Goal: Task Accomplishment & Management: Use online tool/utility

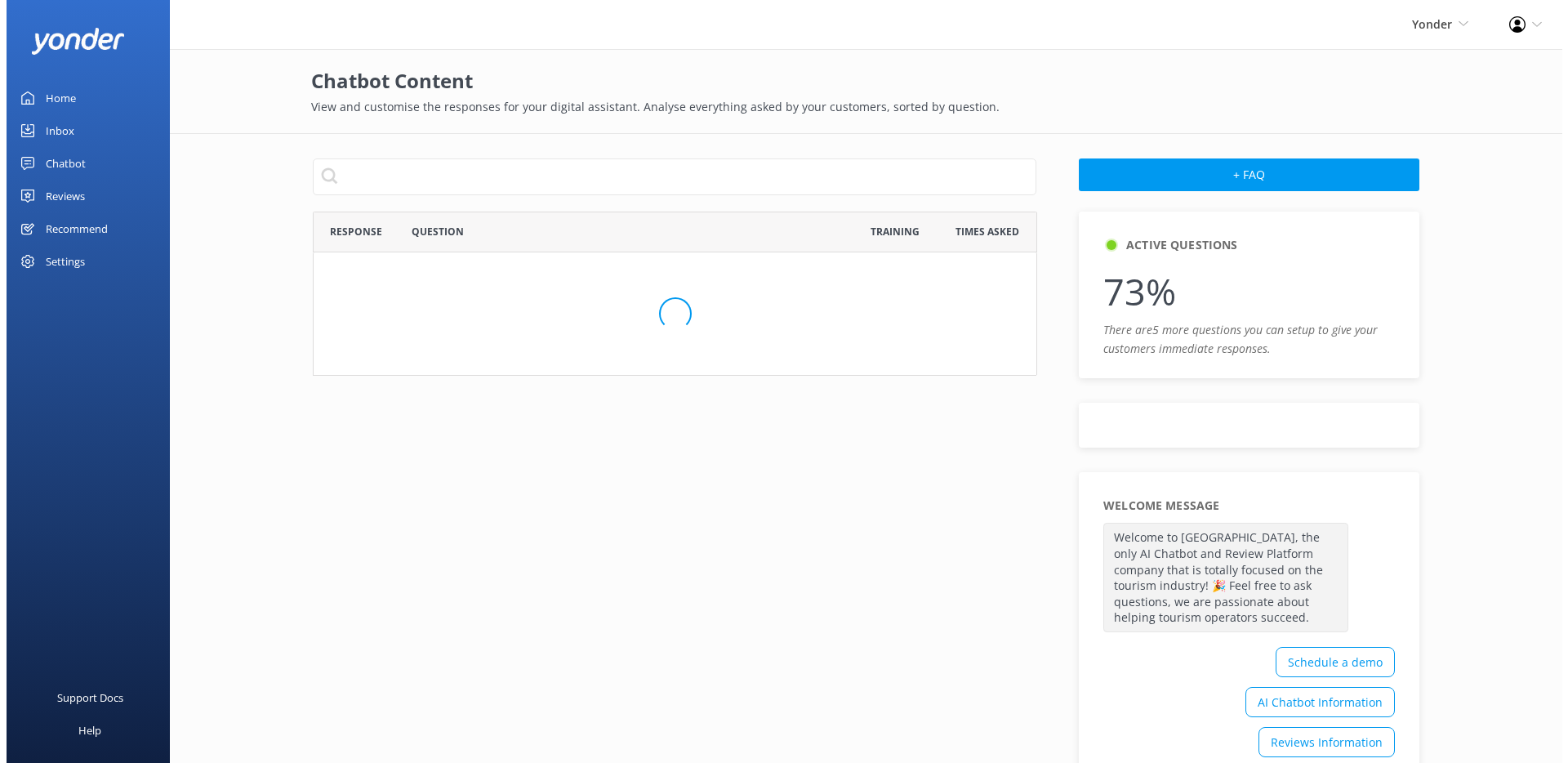
scroll to position [883, 712]
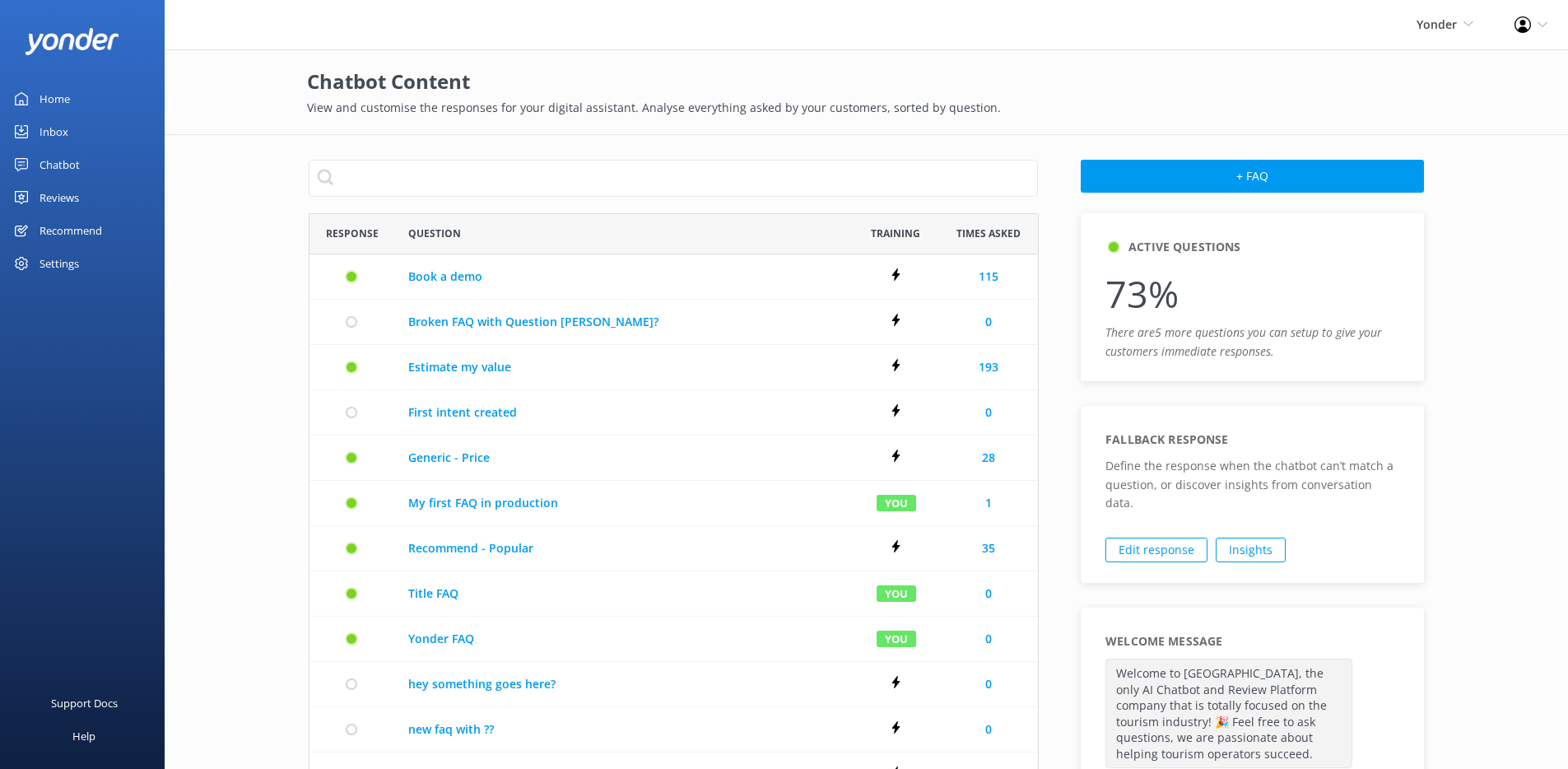
click at [65, 155] on div "Chatbot" at bounding box center [59, 165] width 40 height 33
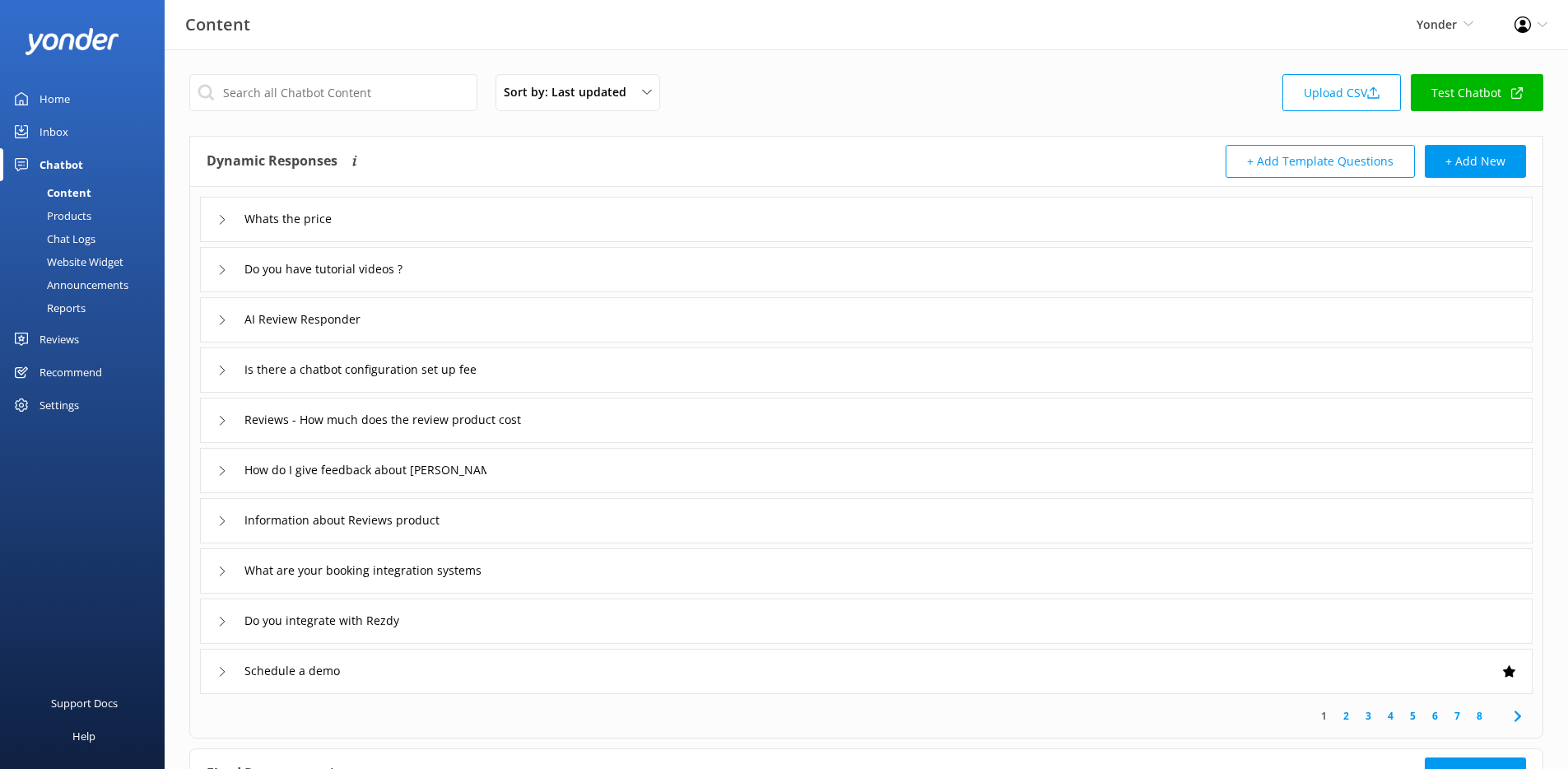
click at [92, 282] on div "Announcements" at bounding box center [69, 284] width 118 height 23
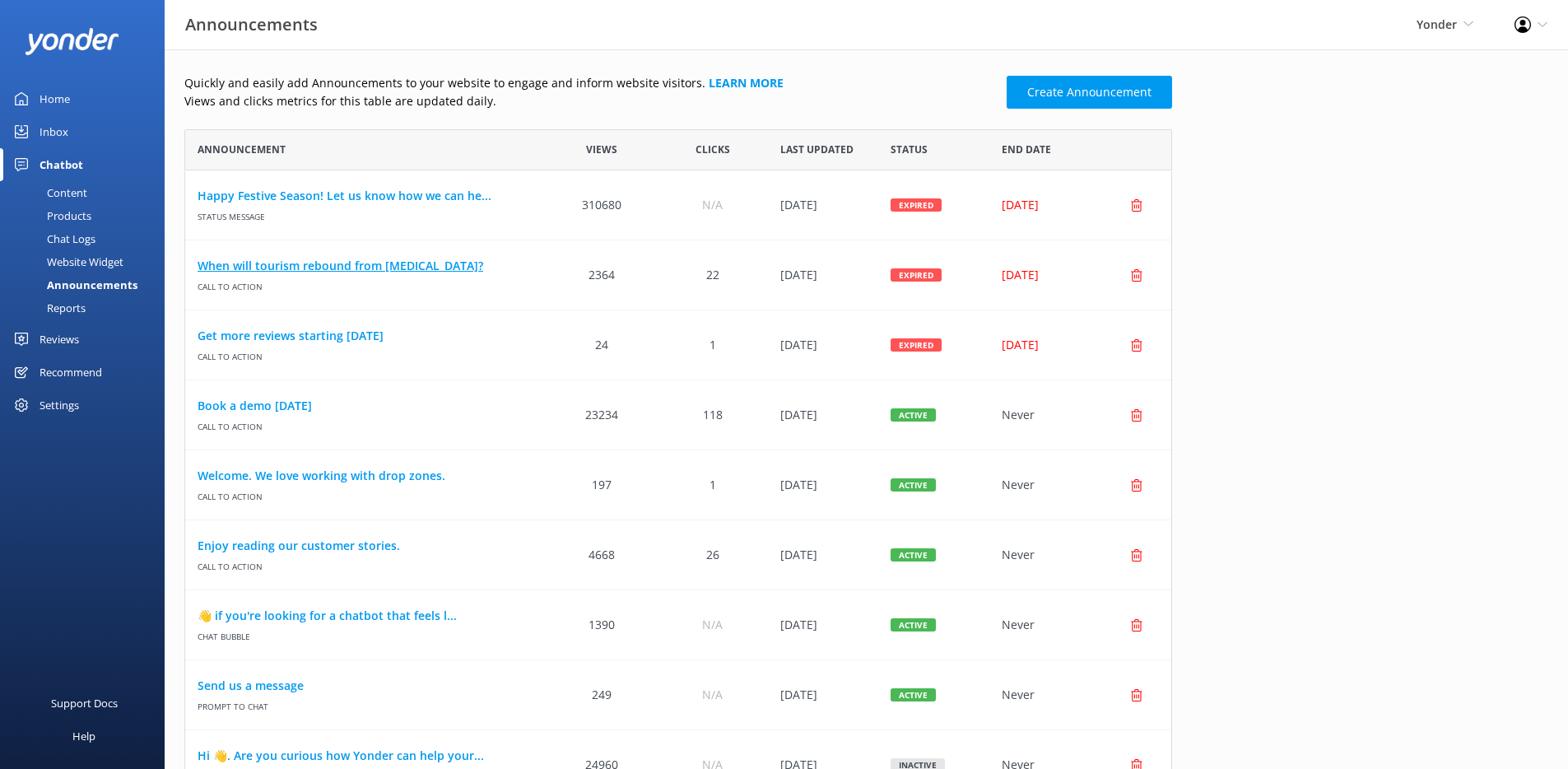
scroll to position [13, 13]
click at [1076, 96] on link "Create Announcement" at bounding box center [1089, 92] width 166 height 33
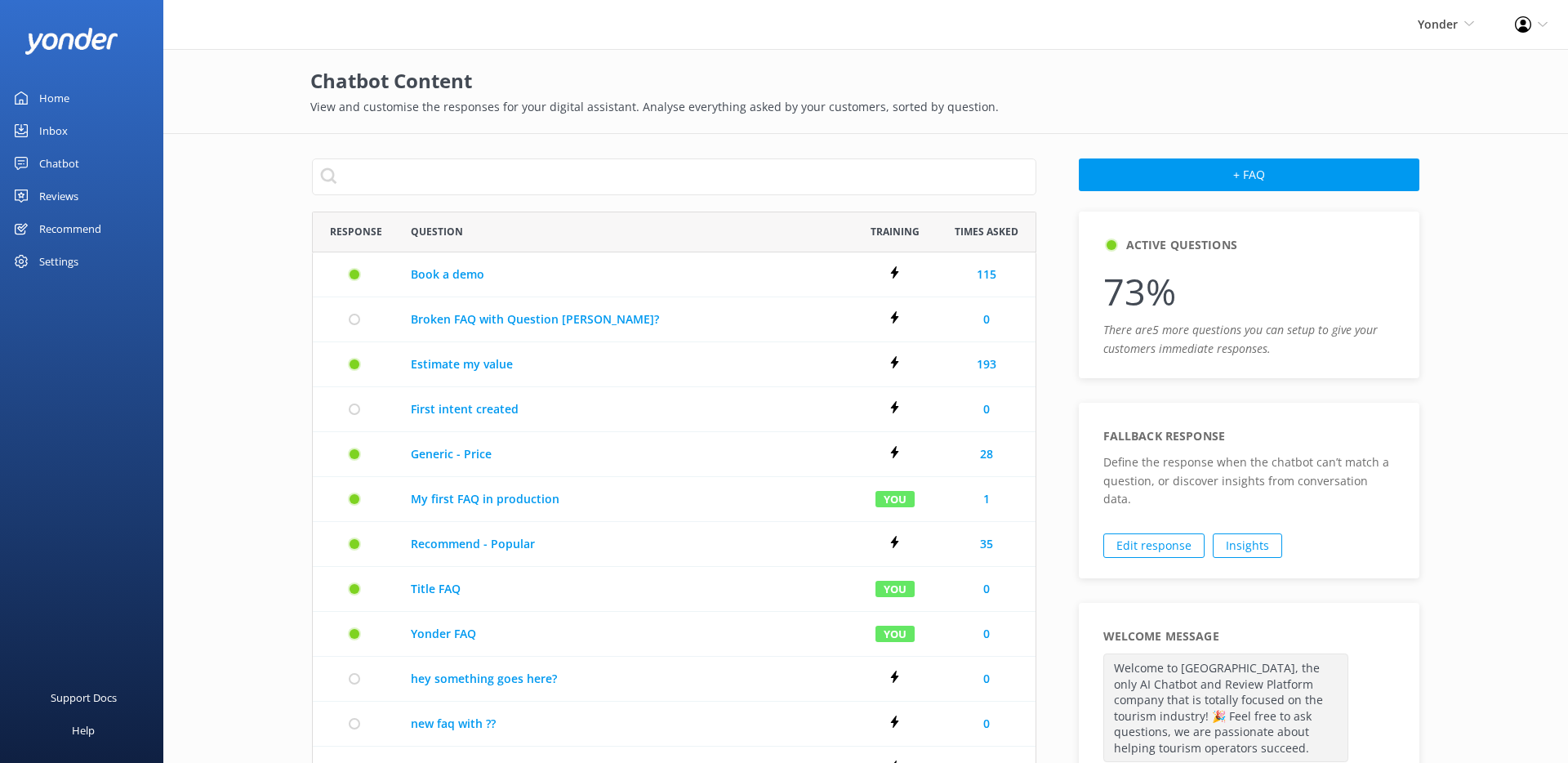
scroll to position [883, 712]
click at [72, 171] on div "Chatbot" at bounding box center [59, 163] width 40 height 33
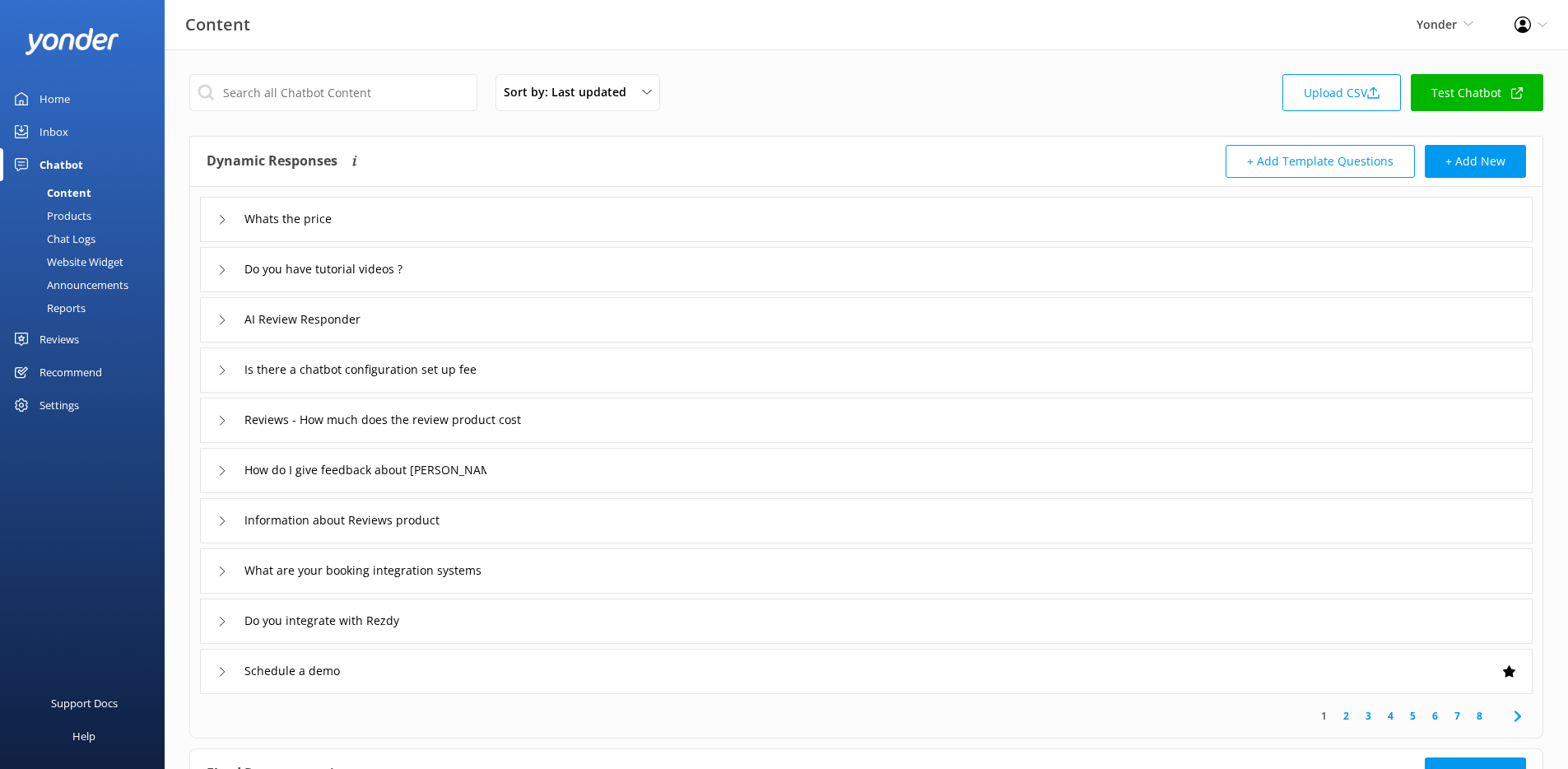
click at [86, 233] on div "Chat Logs" at bounding box center [53, 238] width 86 height 23
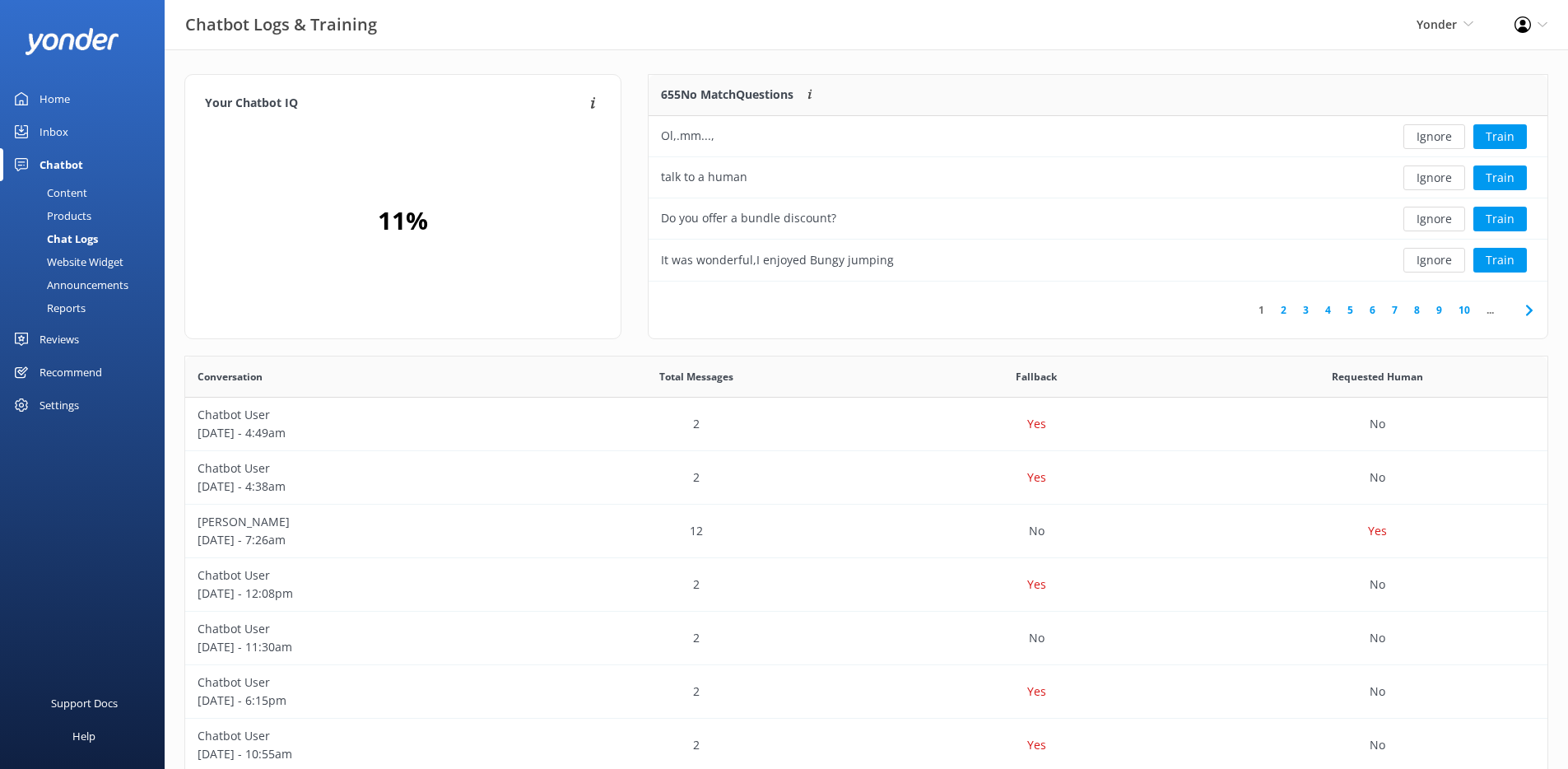
scroll to position [194, 886]
click at [1528, 309] on use at bounding box center [1528, 310] width 6 height 11
click at [1500, 183] on button "Train" at bounding box center [1500, 177] width 54 height 25
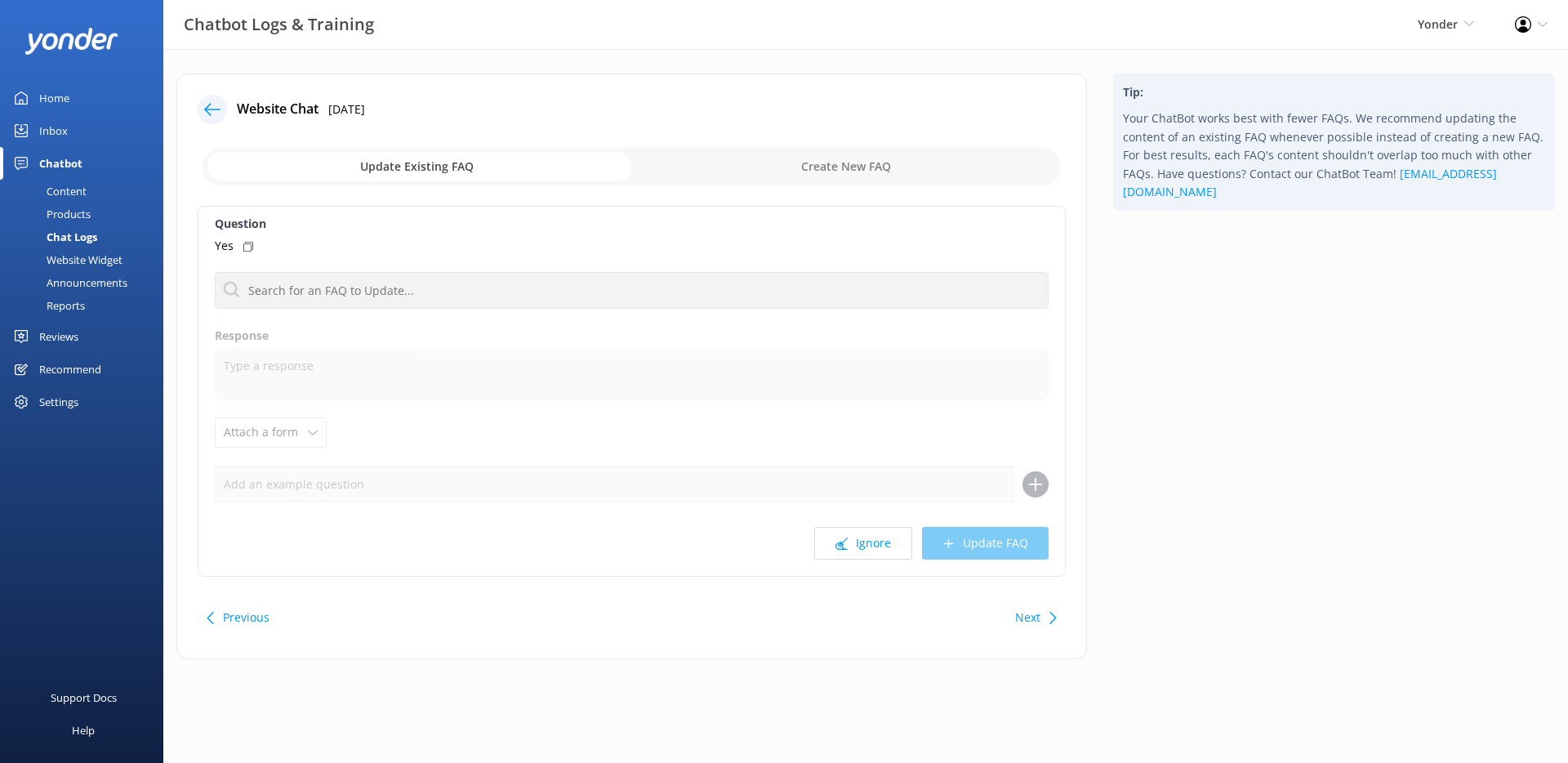
click at [794, 172] on input "checkbox" at bounding box center [631, 166] width 858 height 39
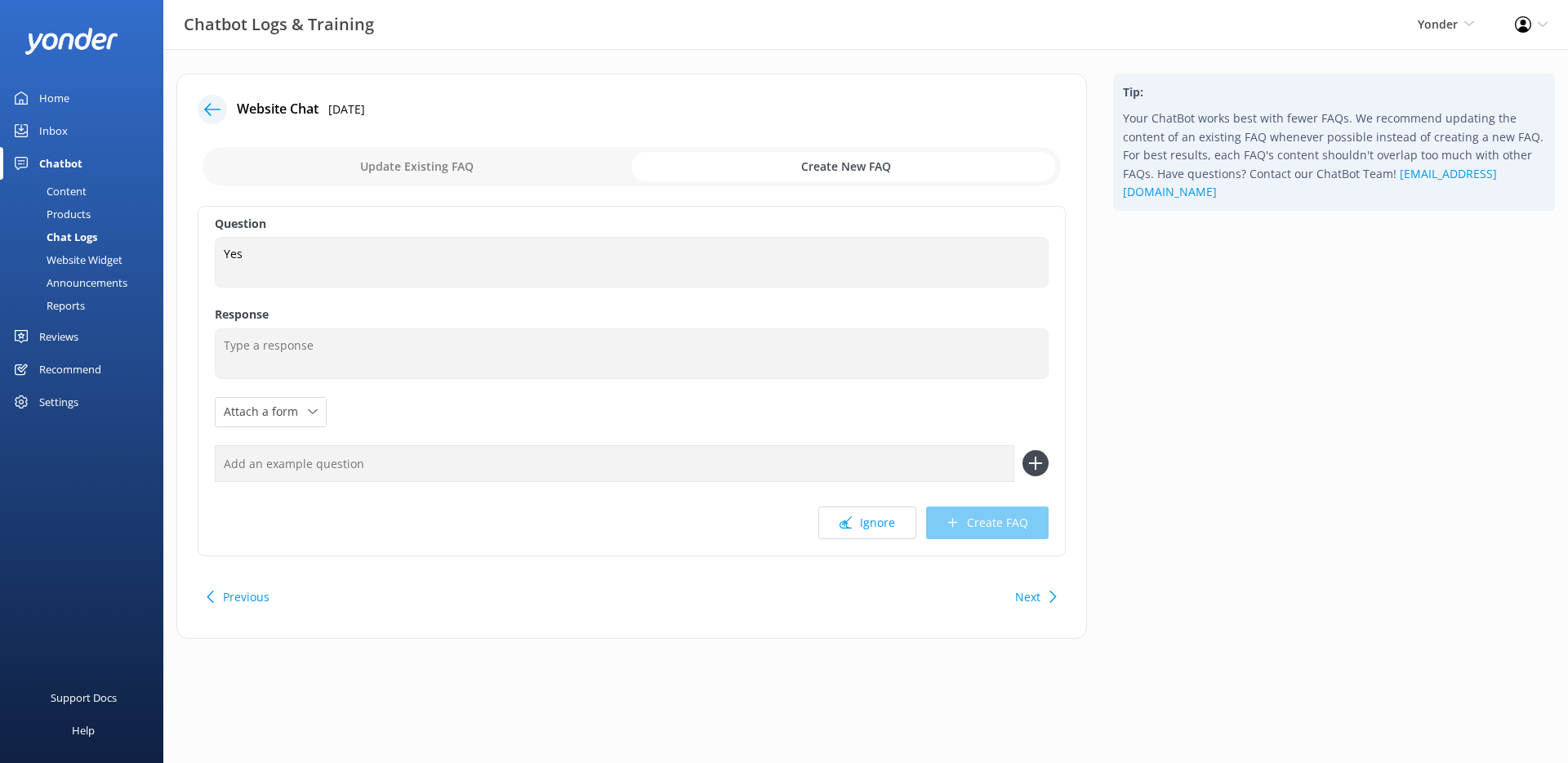
click at [527, 177] on input "checkbox" at bounding box center [631, 166] width 858 height 39
checkbox input "false"
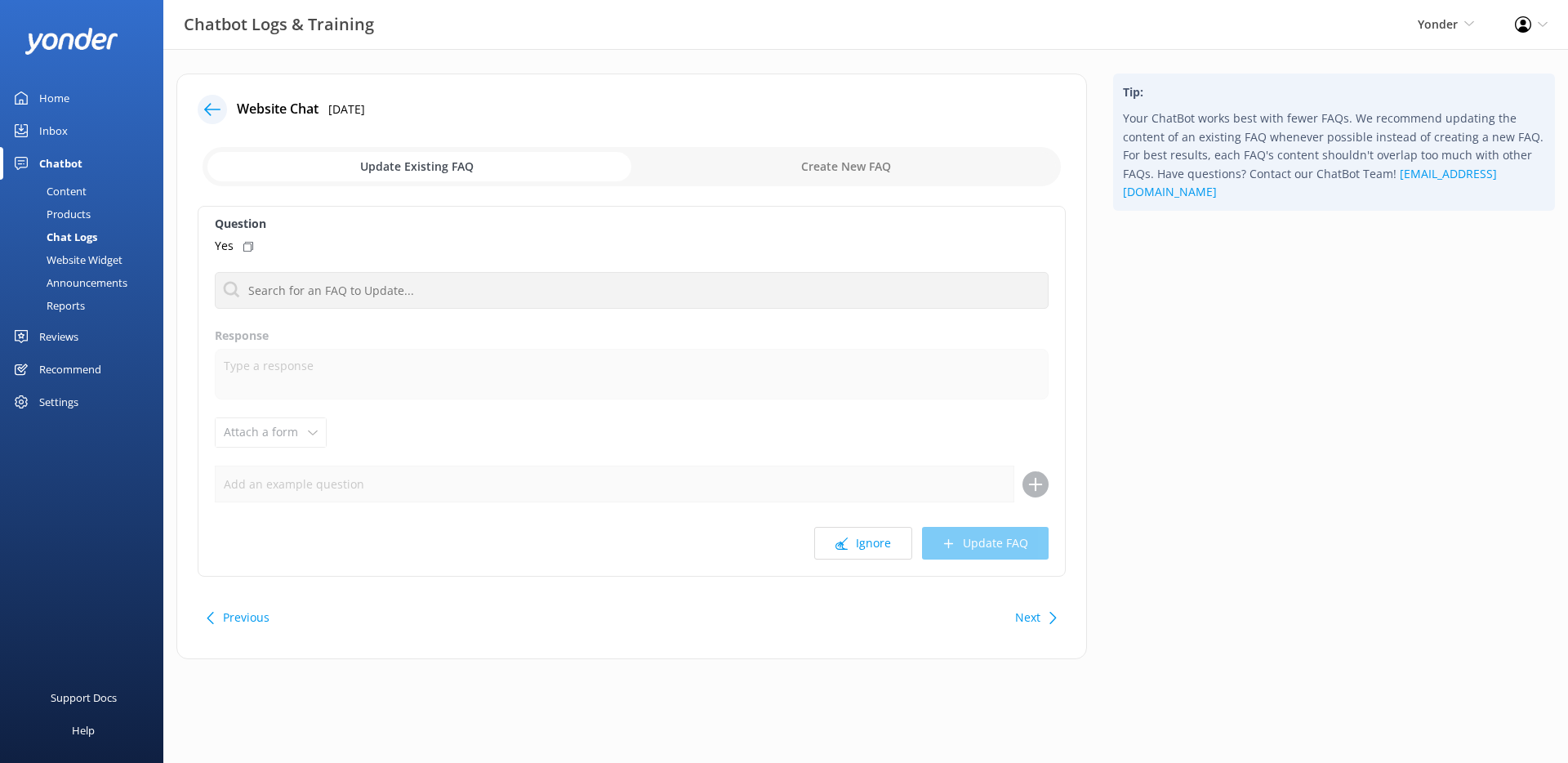
click at [218, 109] on icon at bounding box center [212, 109] width 16 height 16
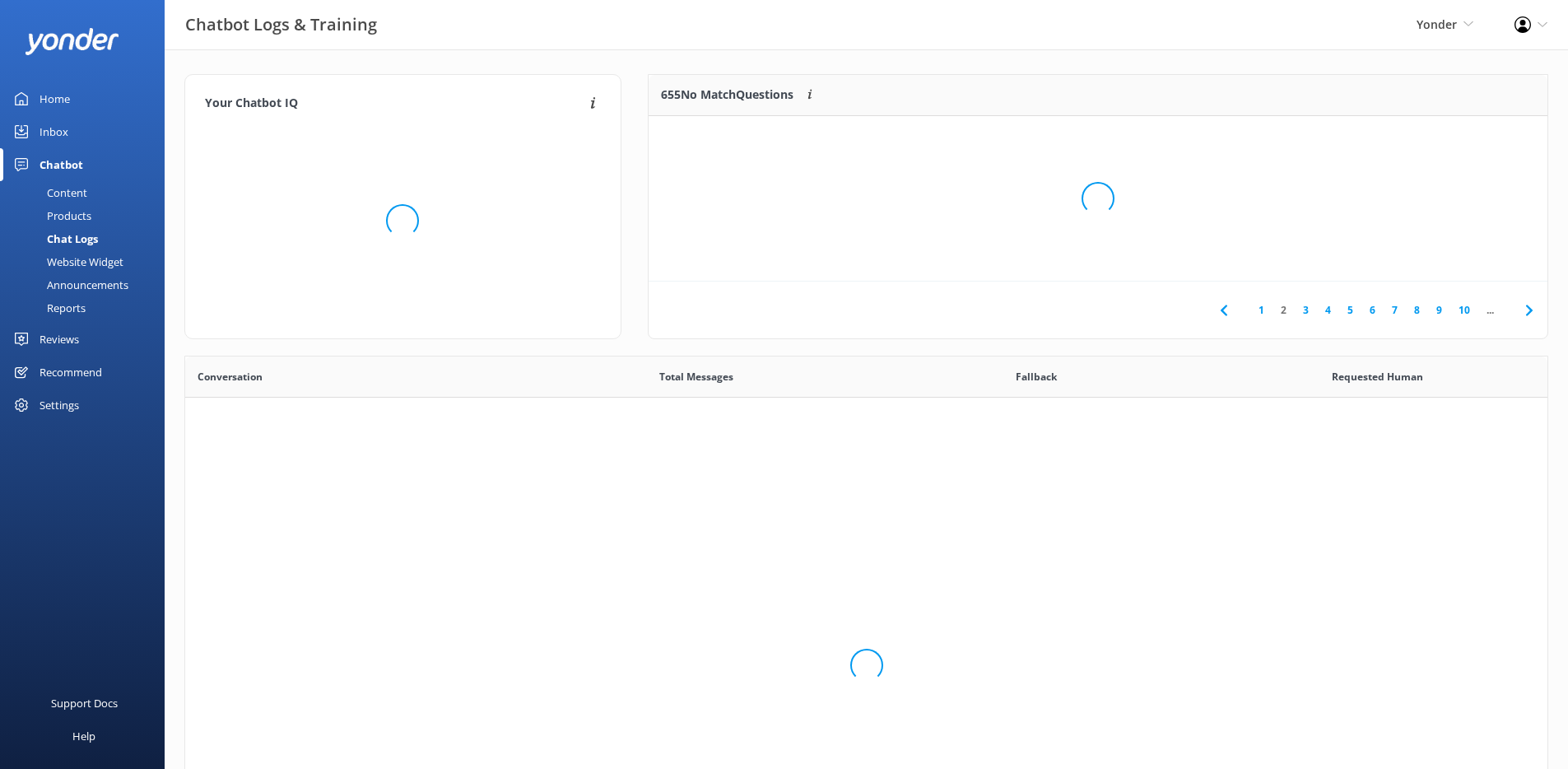
scroll to position [564, 1350]
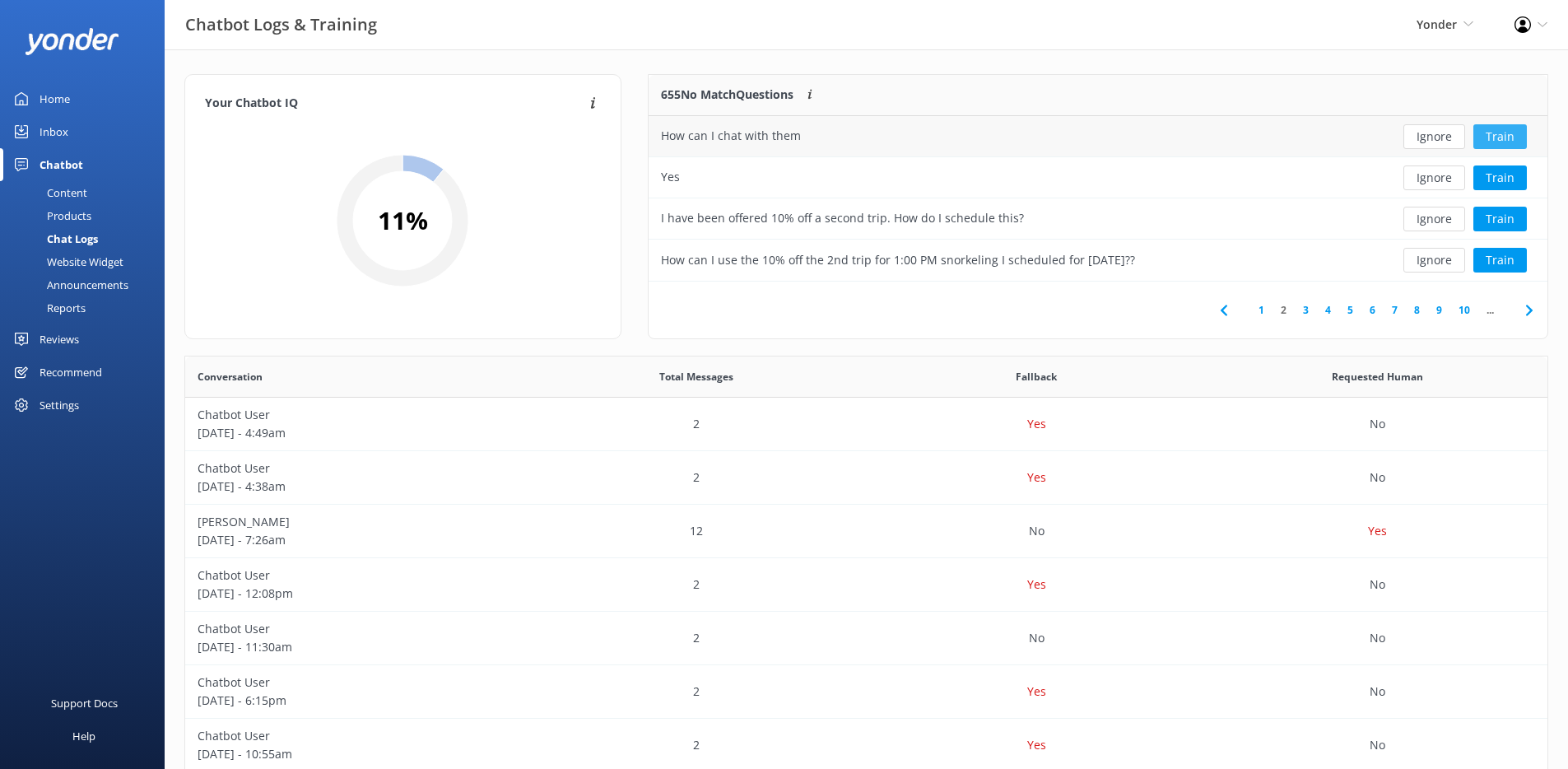
click at [1496, 134] on button "Train" at bounding box center [1500, 137] width 54 height 25
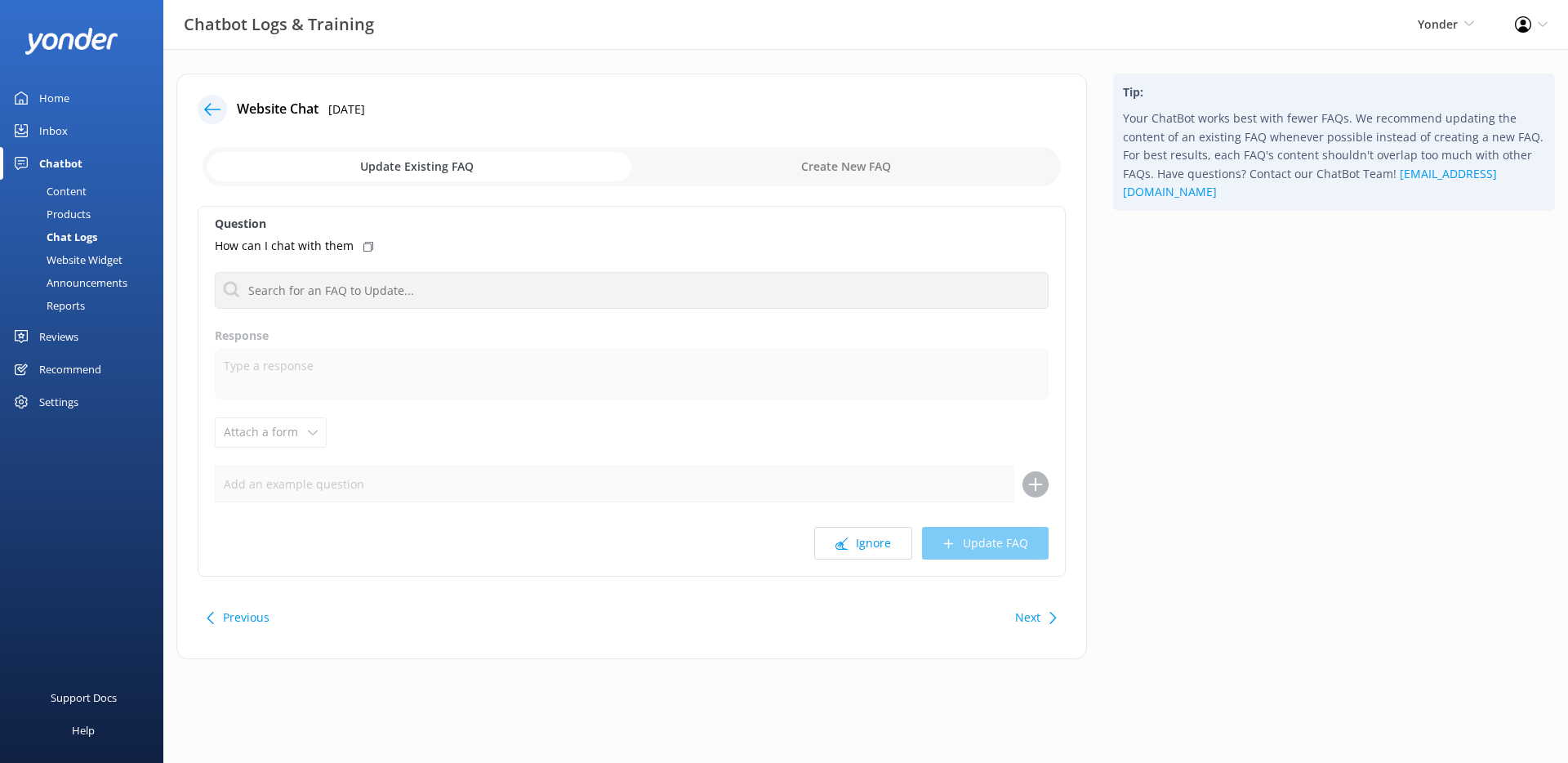
click at [208, 114] on icon at bounding box center [212, 109] width 16 height 16
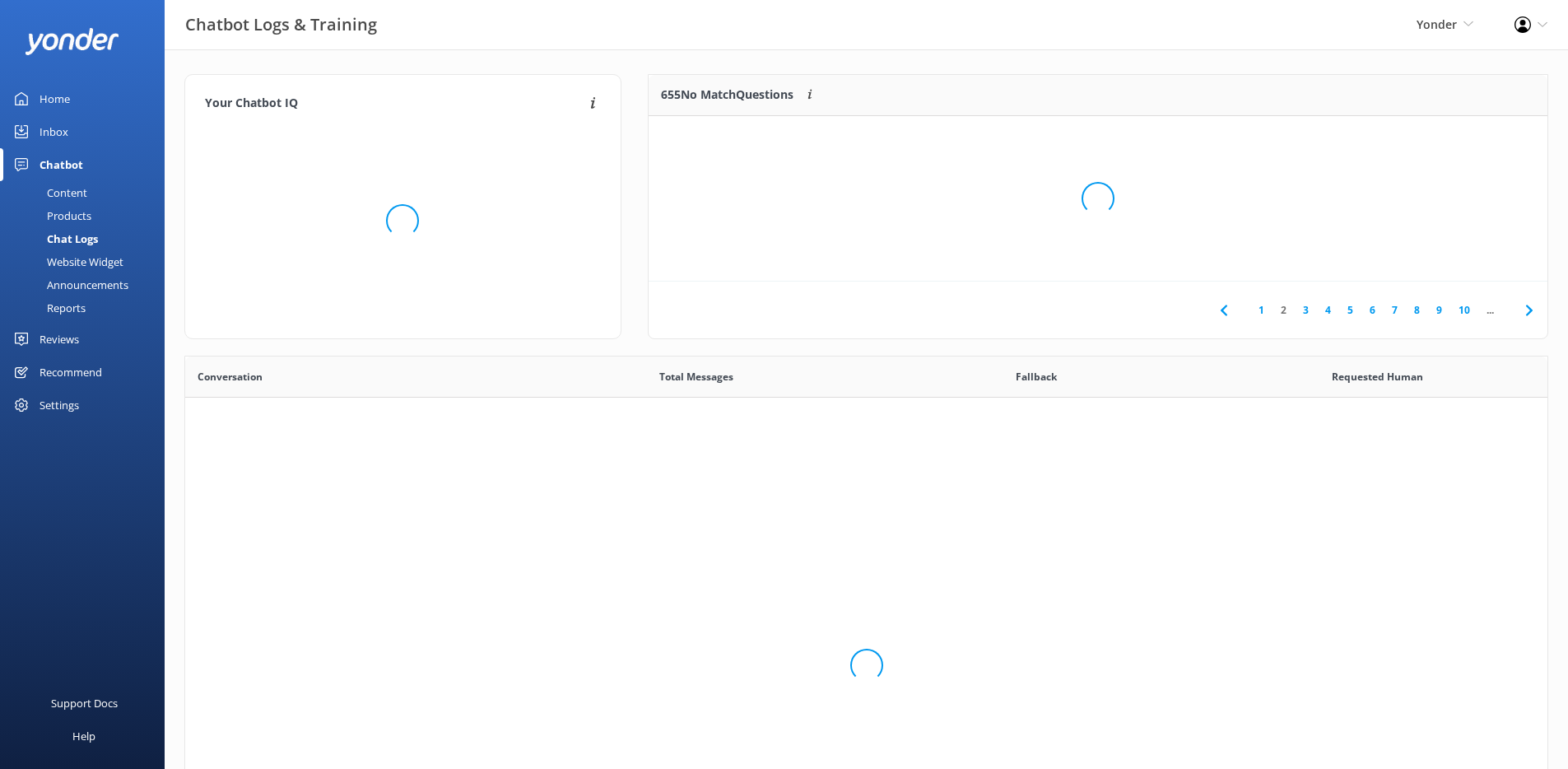
scroll to position [564, 1350]
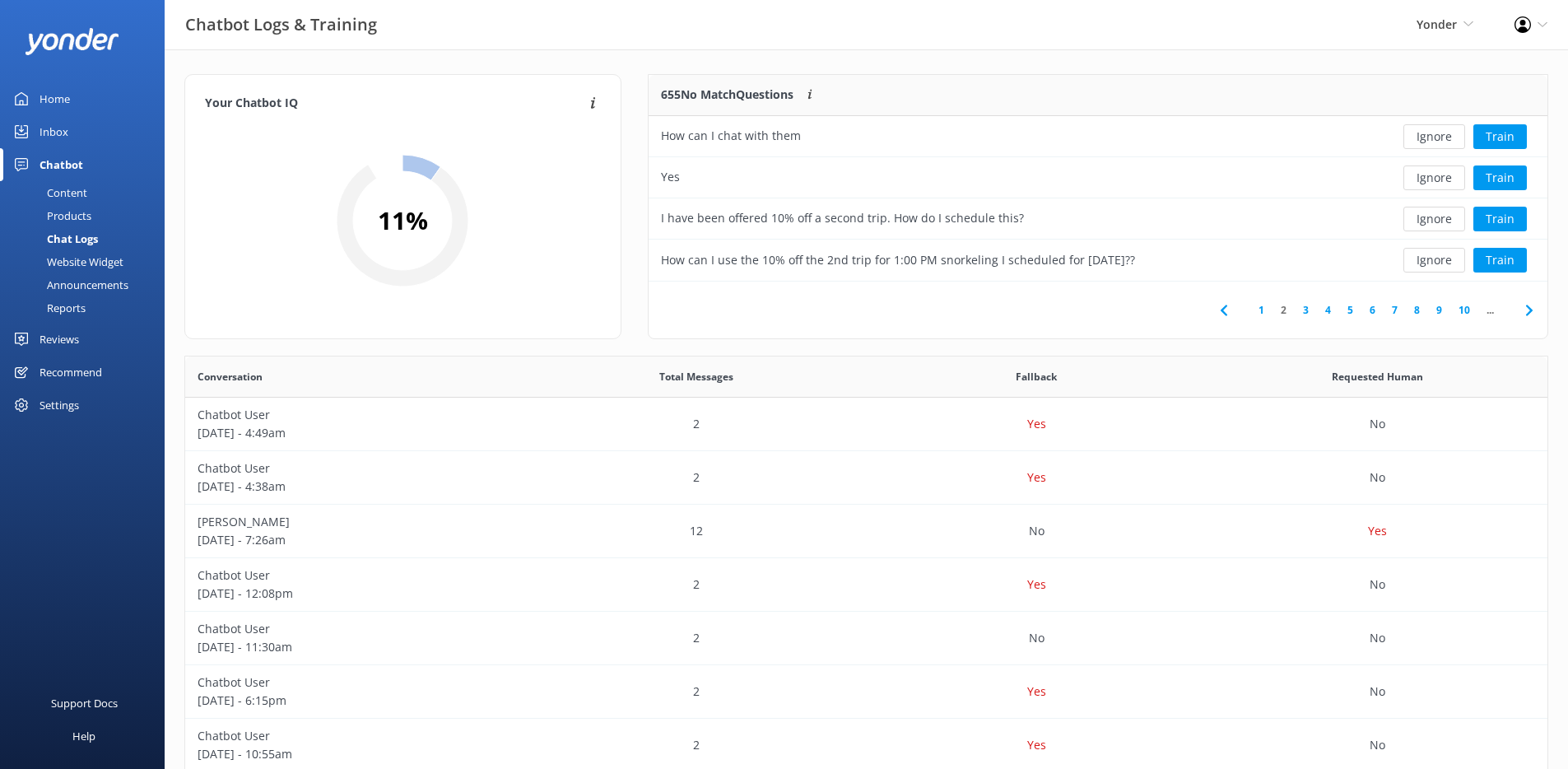
click at [1322, 313] on link "4" at bounding box center [1328, 309] width 22 height 15
click at [1295, 267] on div "Česky" at bounding box center [1007, 259] width 716 height 41
click at [1508, 261] on button "Train" at bounding box center [1500, 259] width 54 height 25
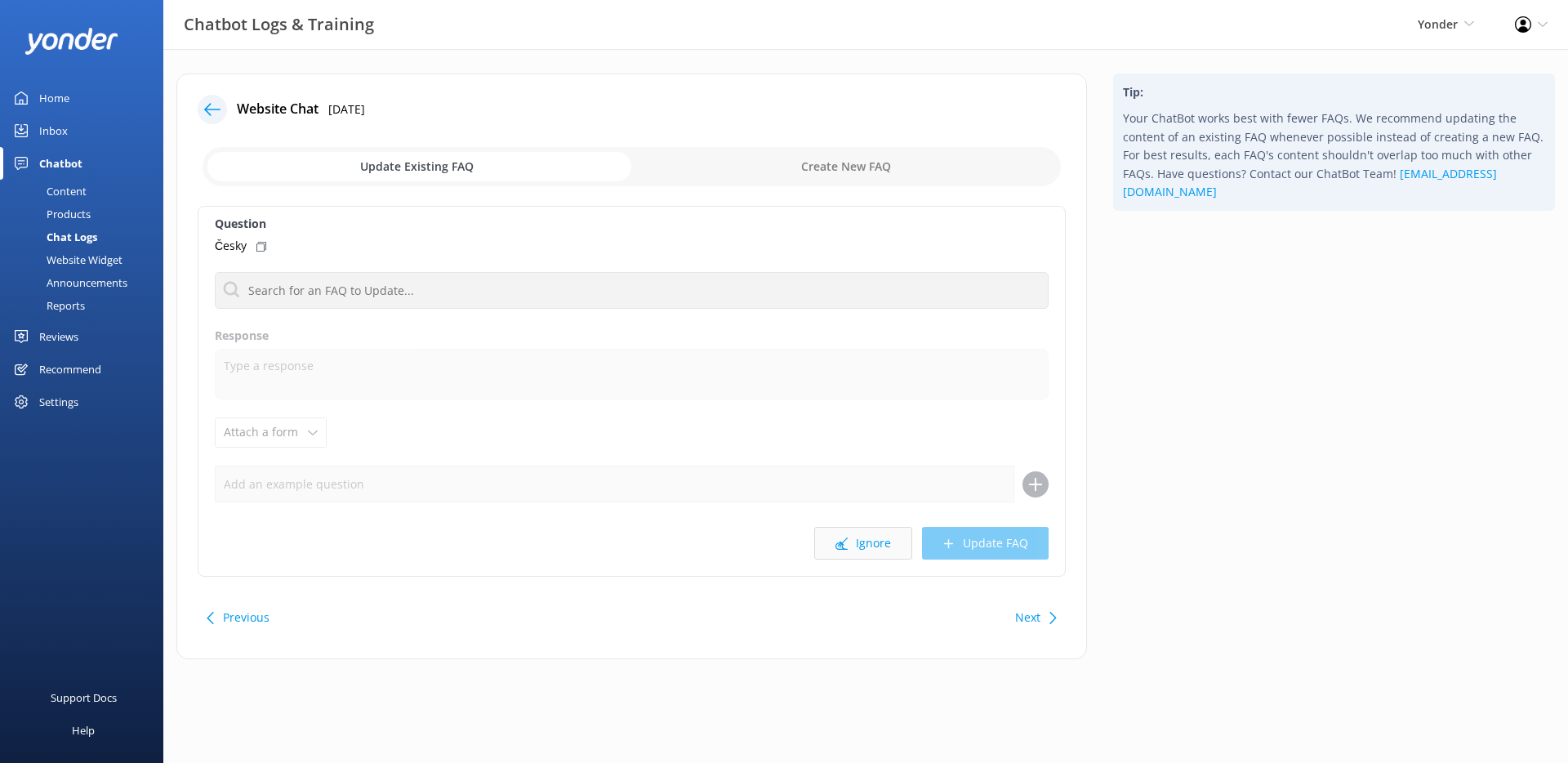
click at [856, 542] on button "Ignore" at bounding box center [863, 543] width 98 height 33
click at [874, 543] on button "Ignore" at bounding box center [863, 543] width 98 height 33
click at [216, 107] on icon at bounding box center [212, 109] width 16 height 16
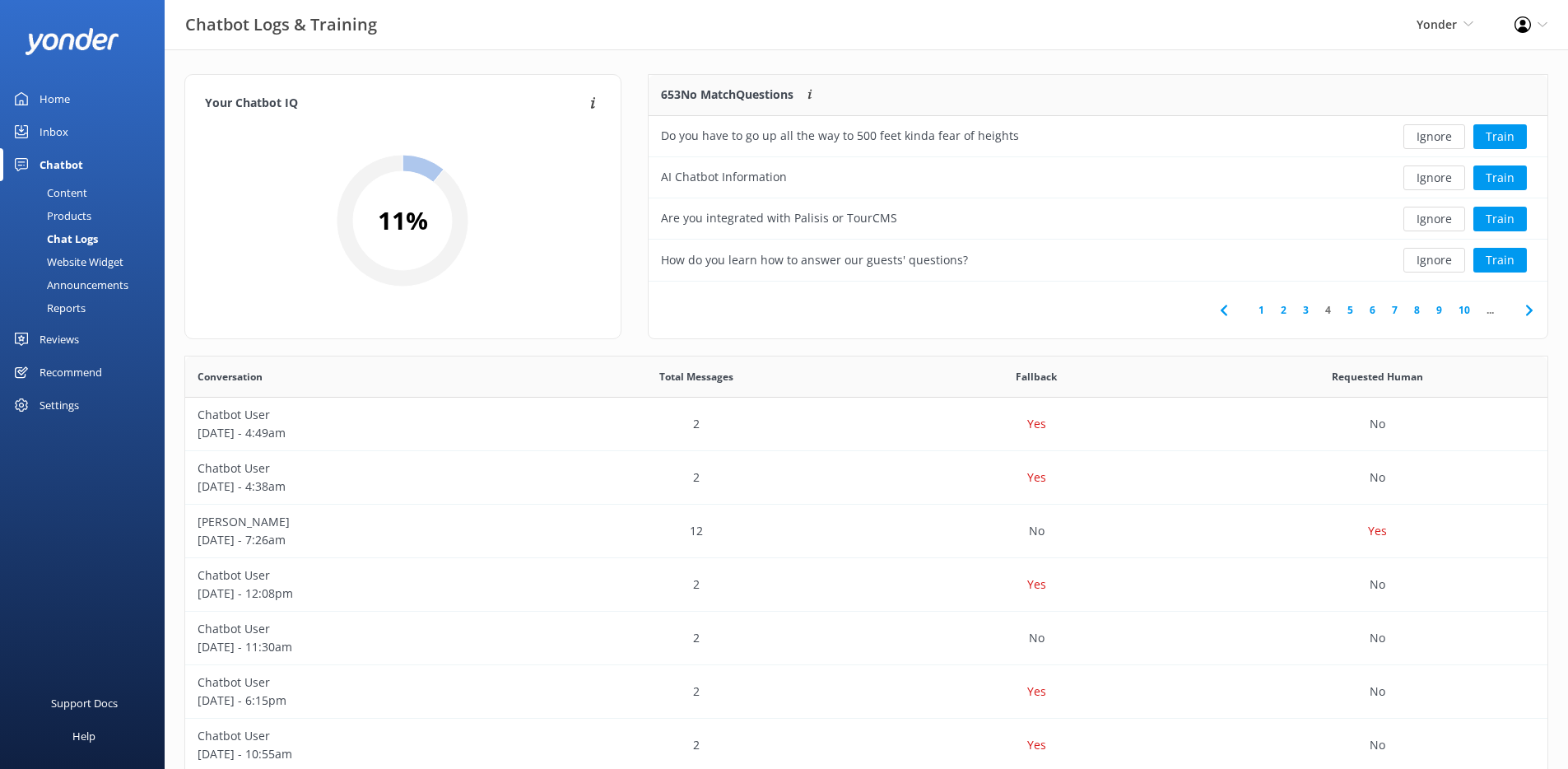
scroll to position [564, 1350]
click at [76, 241] on div "Chat Logs" at bounding box center [54, 238] width 88 height 23
